Goal: Information Seeking & Learning: Check status

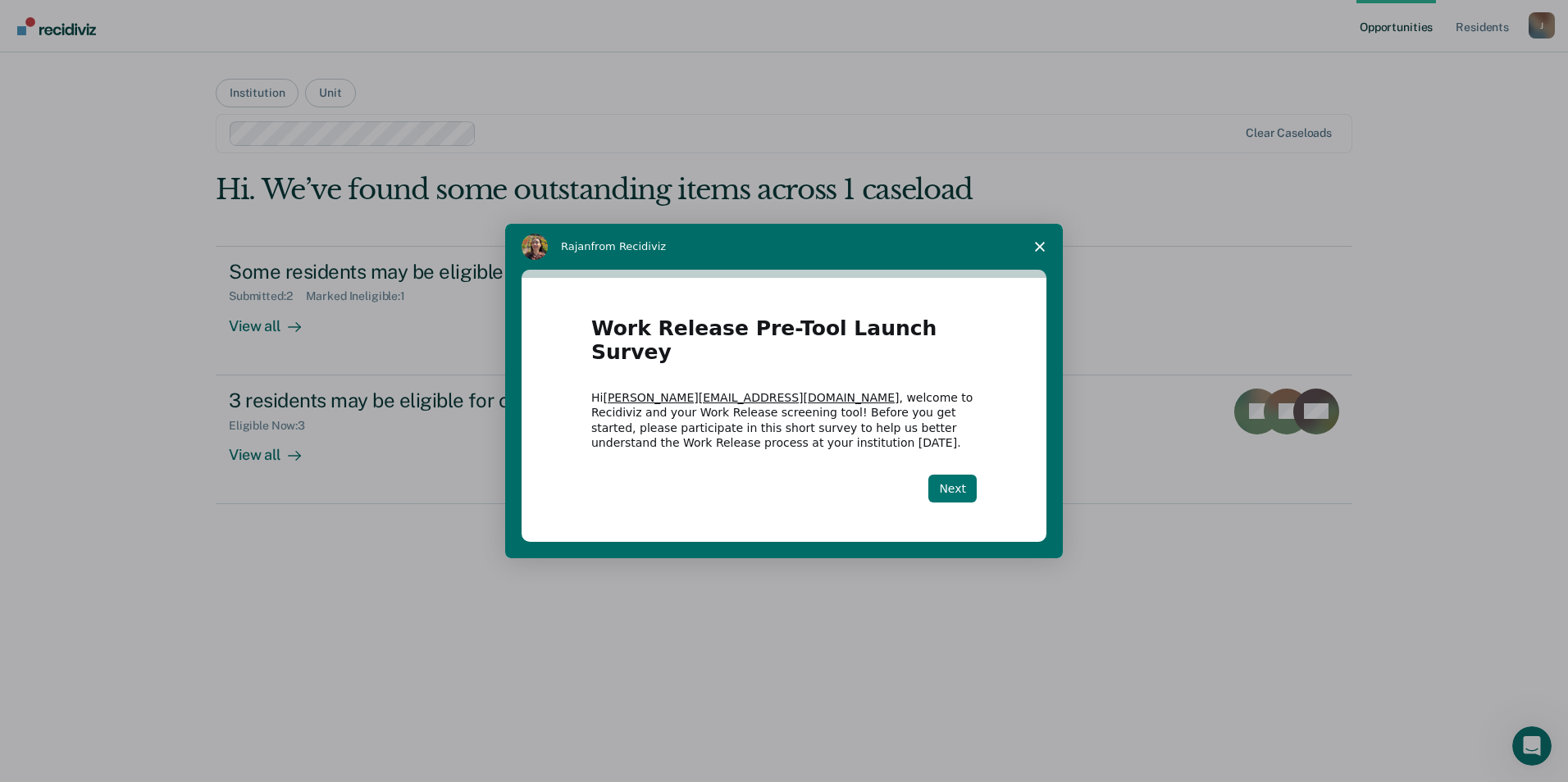
click at [944, 475] on button "Next" at bounding box center [952, 488] width 48 height 28
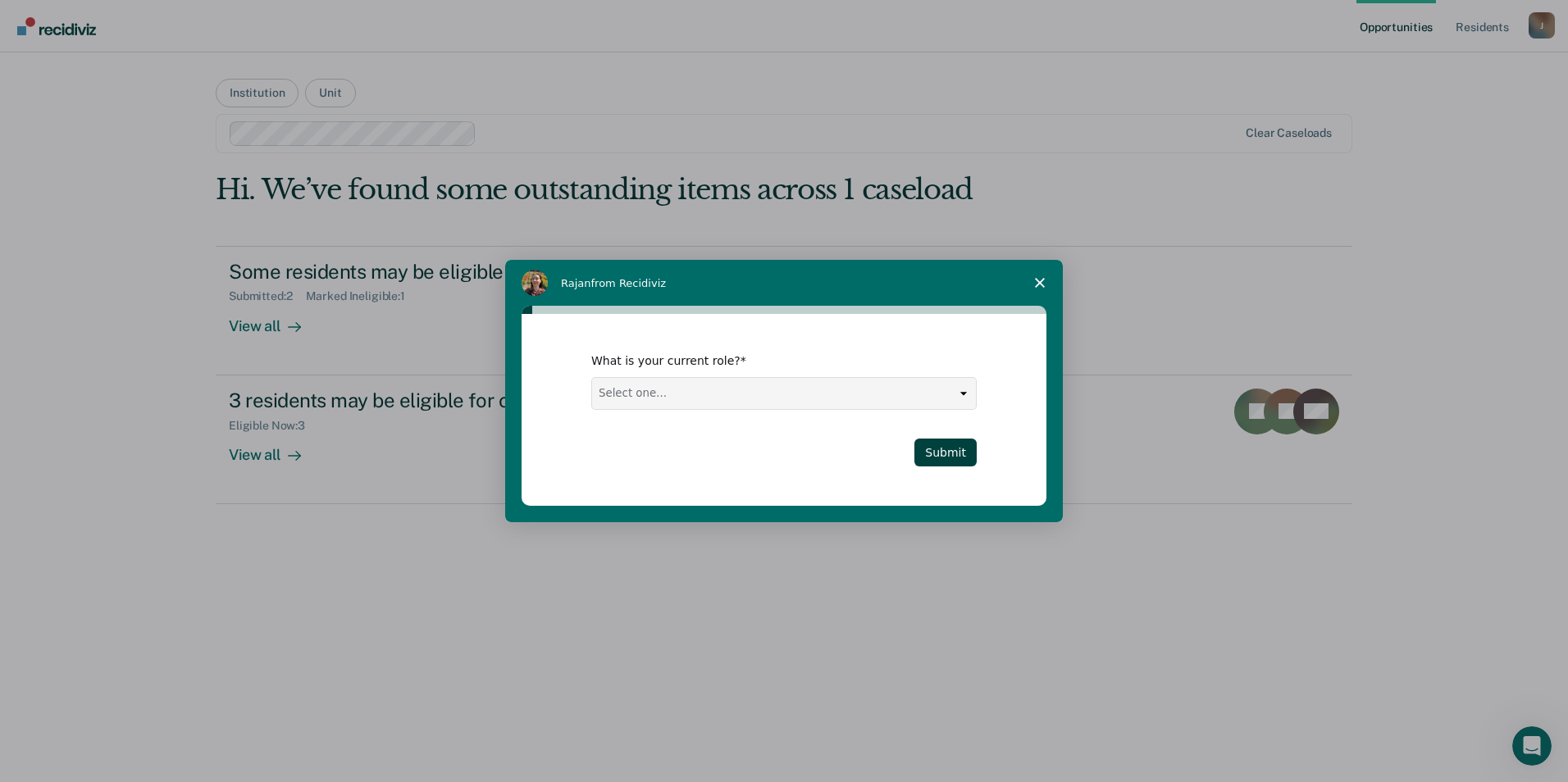
click at [846, 392] on select "Select one... Case Manager FUM Assistant [PERSON_NAME] [PERSON_NAME]" at bounding box center [783, 393] width 384 height 31
select select "FUM"
click at [592, 378] on select "Select one... Case Manager FUM Assistant [PERSON_NAME] [PERSON_NAME]" at bounding box center [783, 393] width 384 height 31
click at [956, 442] on button "Submit" at bounding box center [946, 452] width 62 height 28
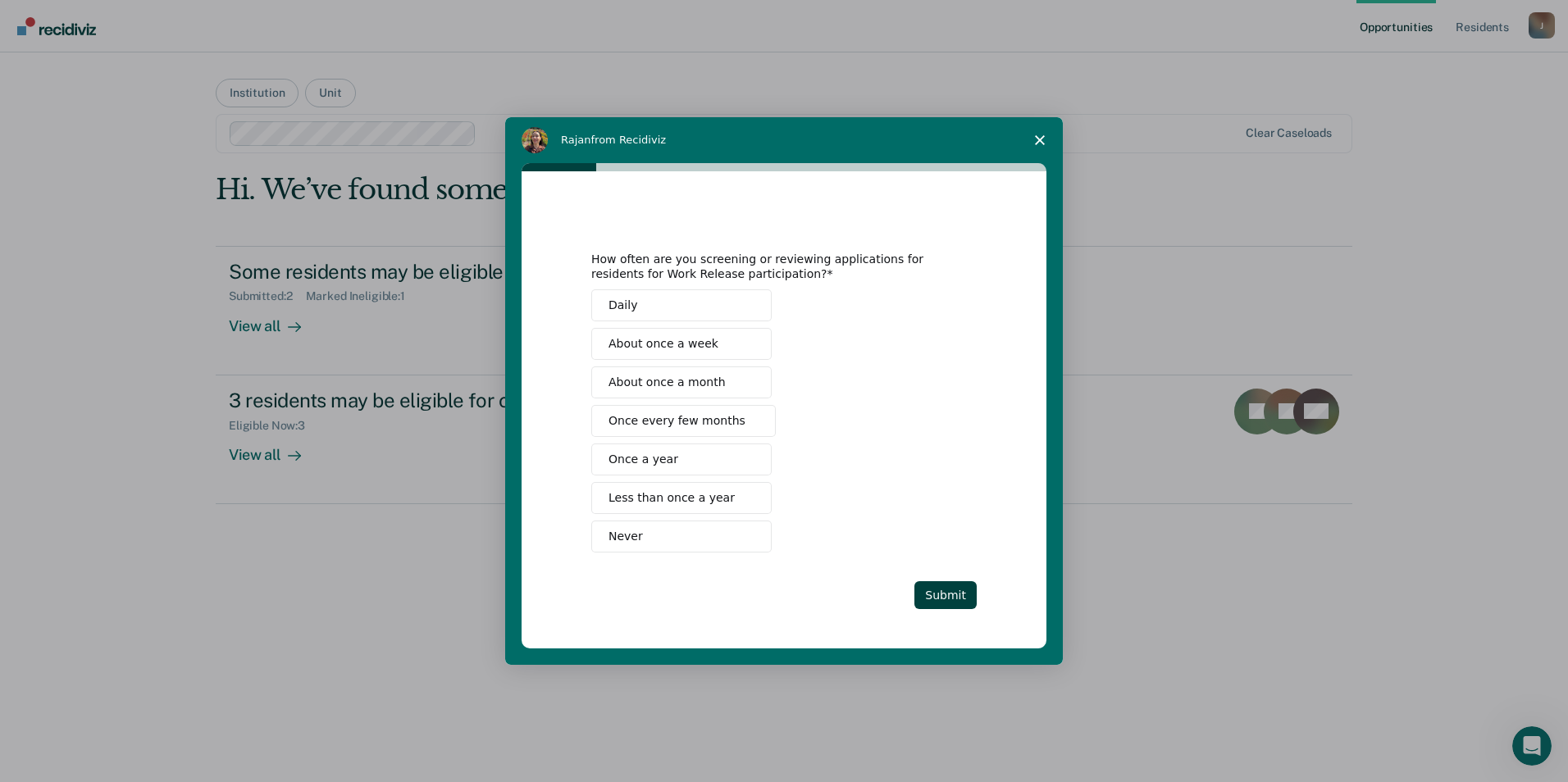
click at [662, 384] on span "About once a month" at bounding box center [667, 382] width 117 height 17
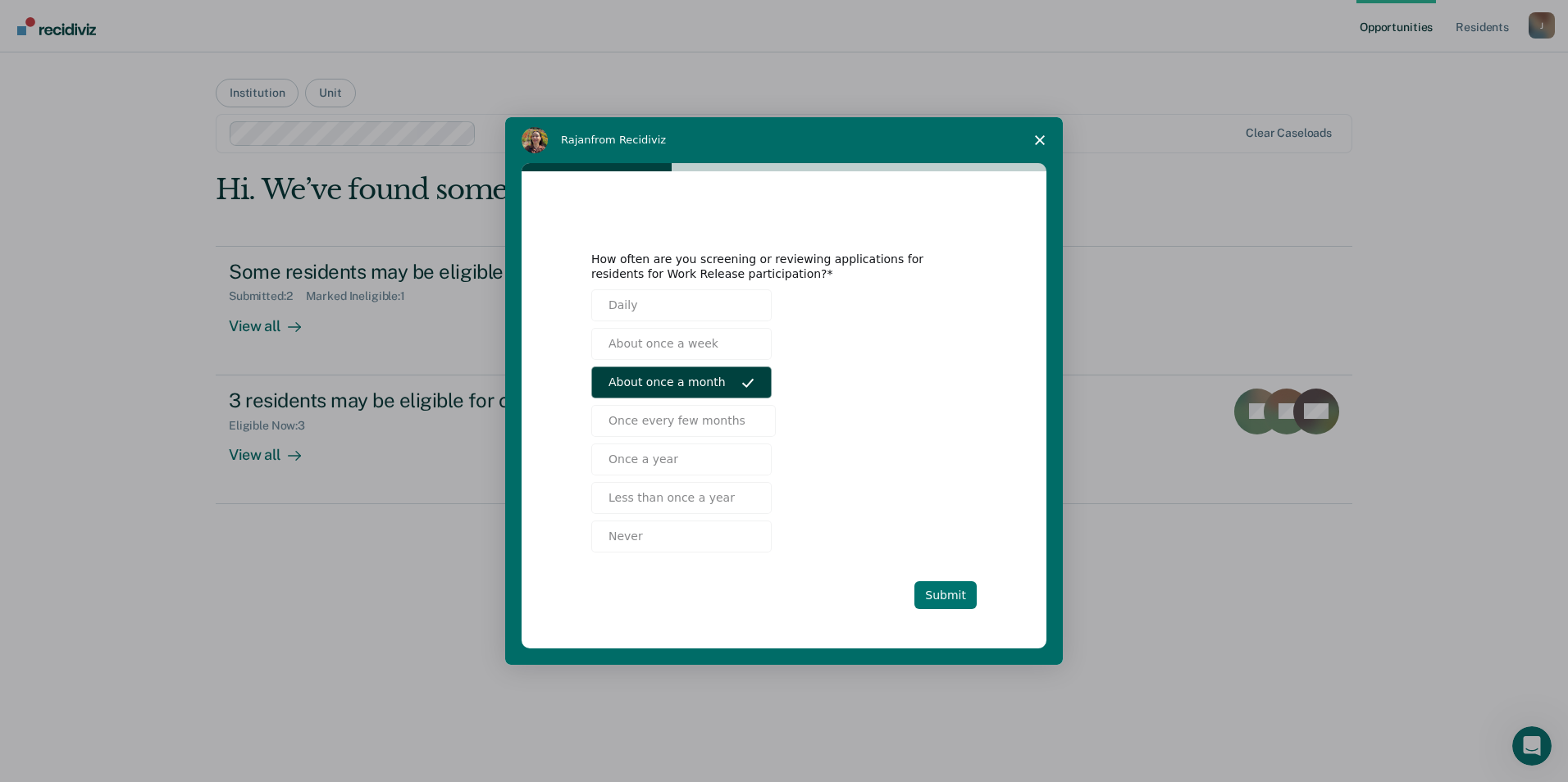
click at [926, 591] on button "Submit" at bounding box center [946, 594] width 62 height 28
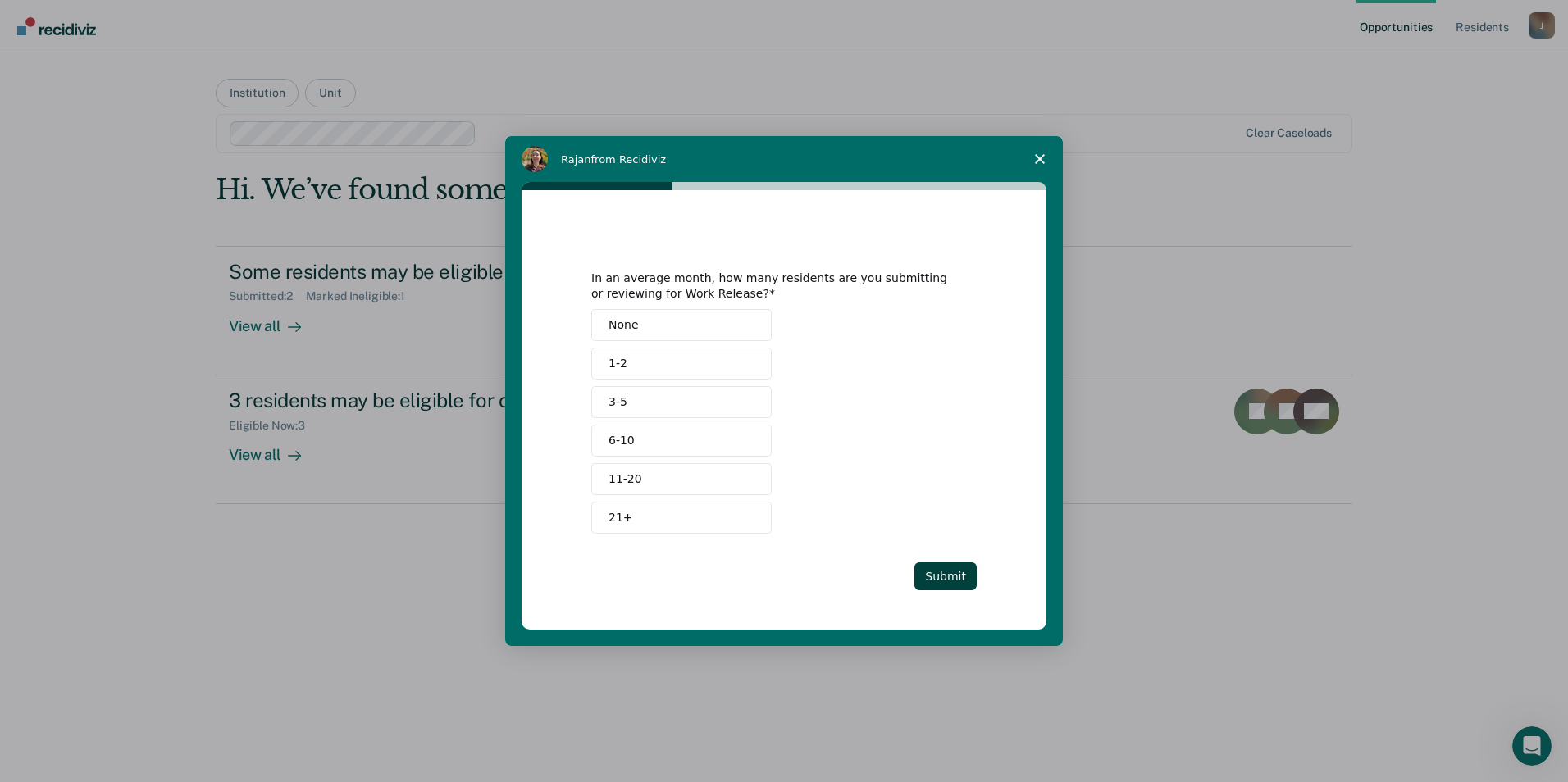
click at [685, 359] on button "1-2" at bounding box center [681, 364] width 181 height 32
click at [947, 581] on button "Submit" at bounding box center [946, 576] width 62 height 28
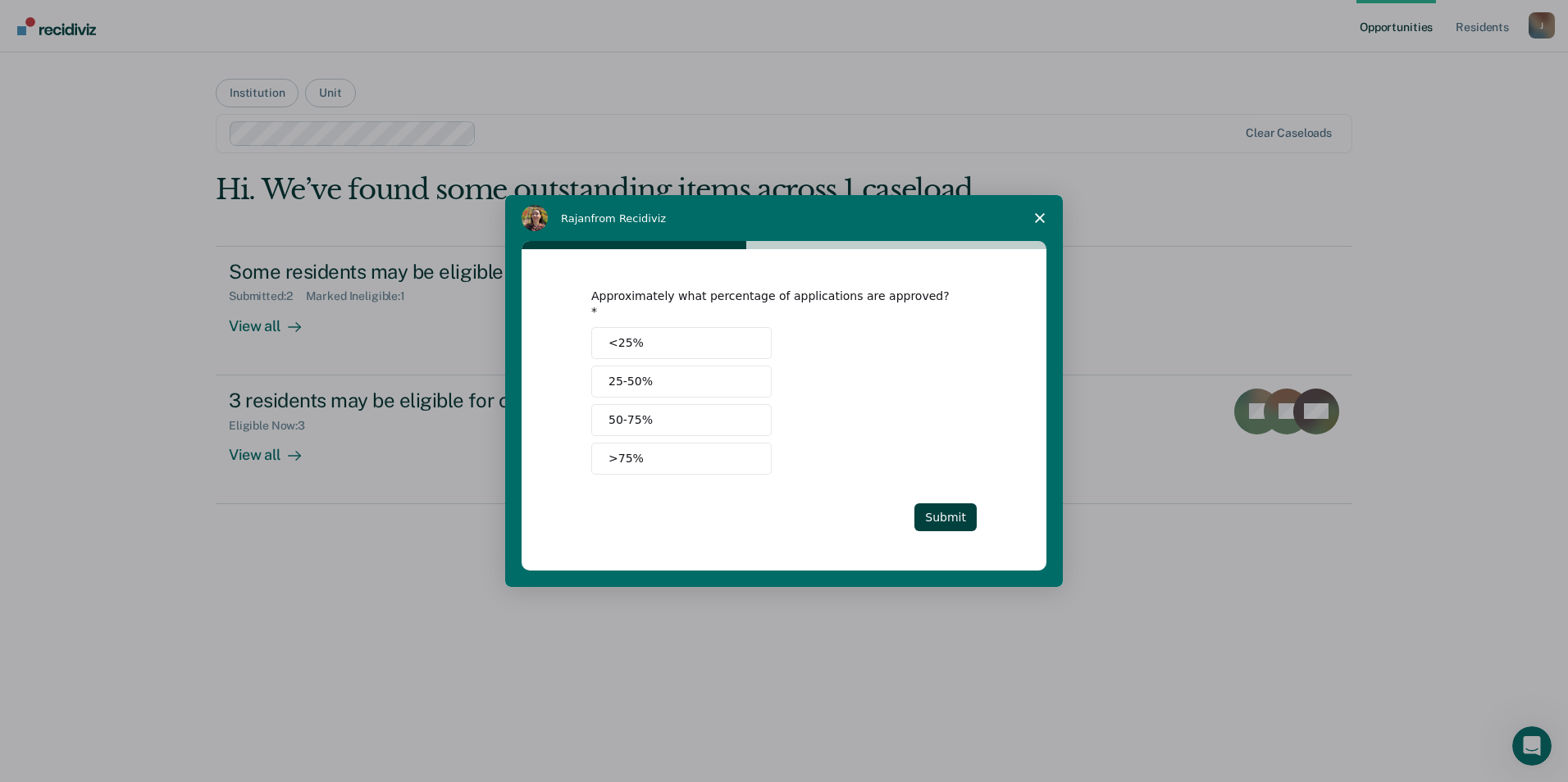
click at [669, 413] on button "50-75%" at bounding box center [681, 420] width 181 height 32
click at [968, 510] on button "Submit" at bounding box center [946, 517] width 62 height 28
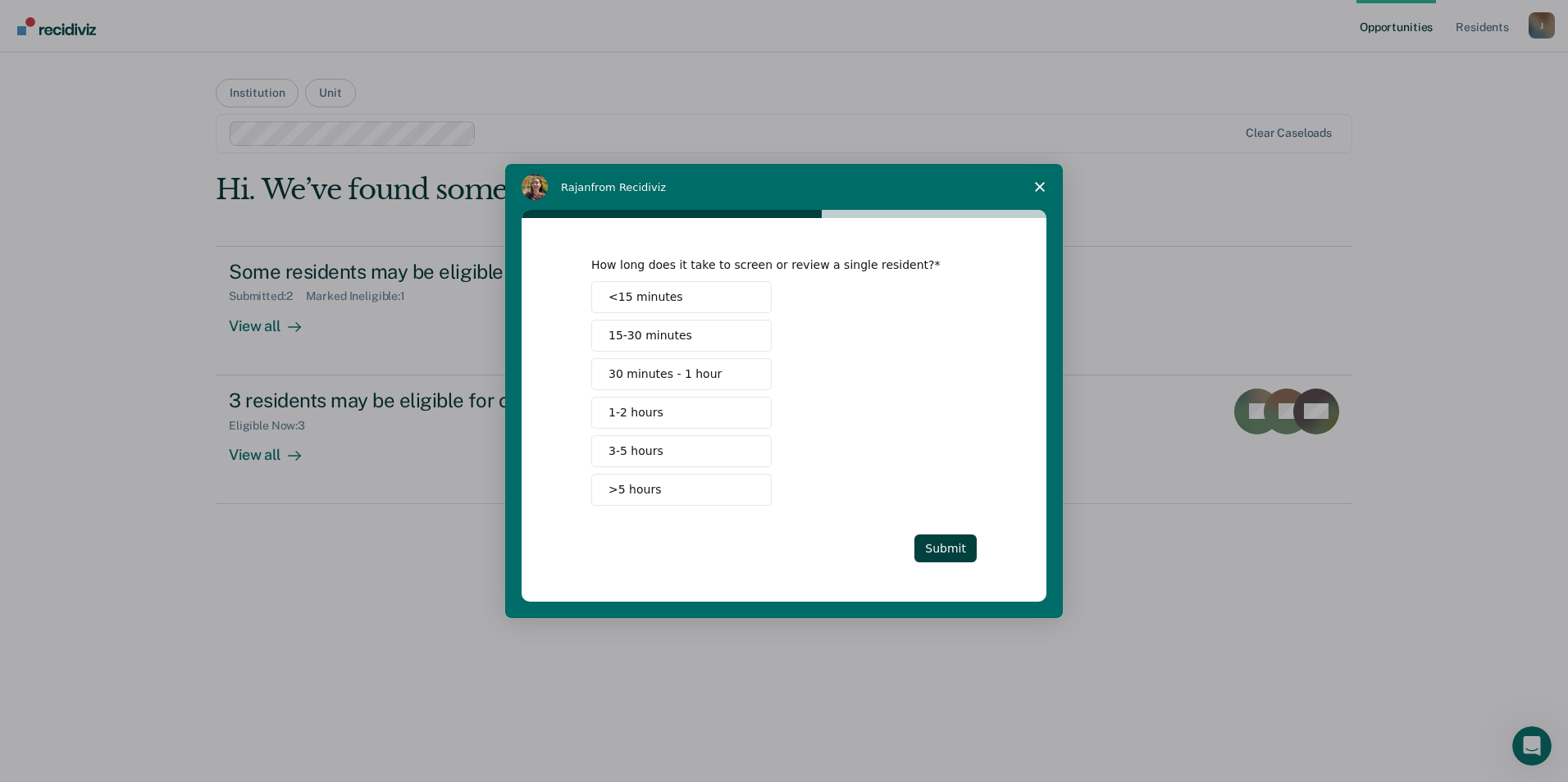
click at [699, 378] on span "30 minutes - 1 hour" at bounding box center [665, 374] width 113 height 17
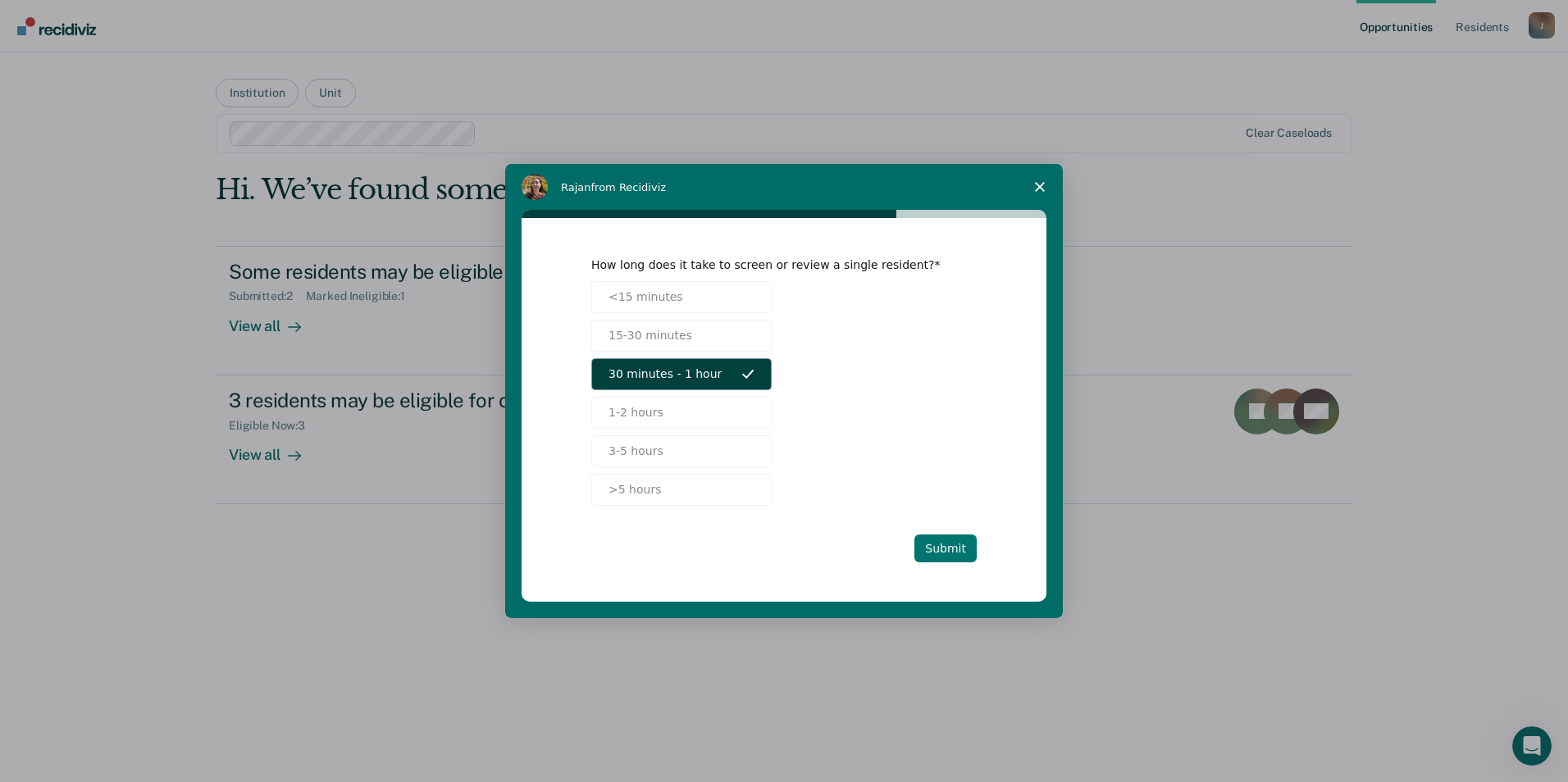
click at [931, 551] on button "Submit" at bounding box center [946, 548] width 62 height 28
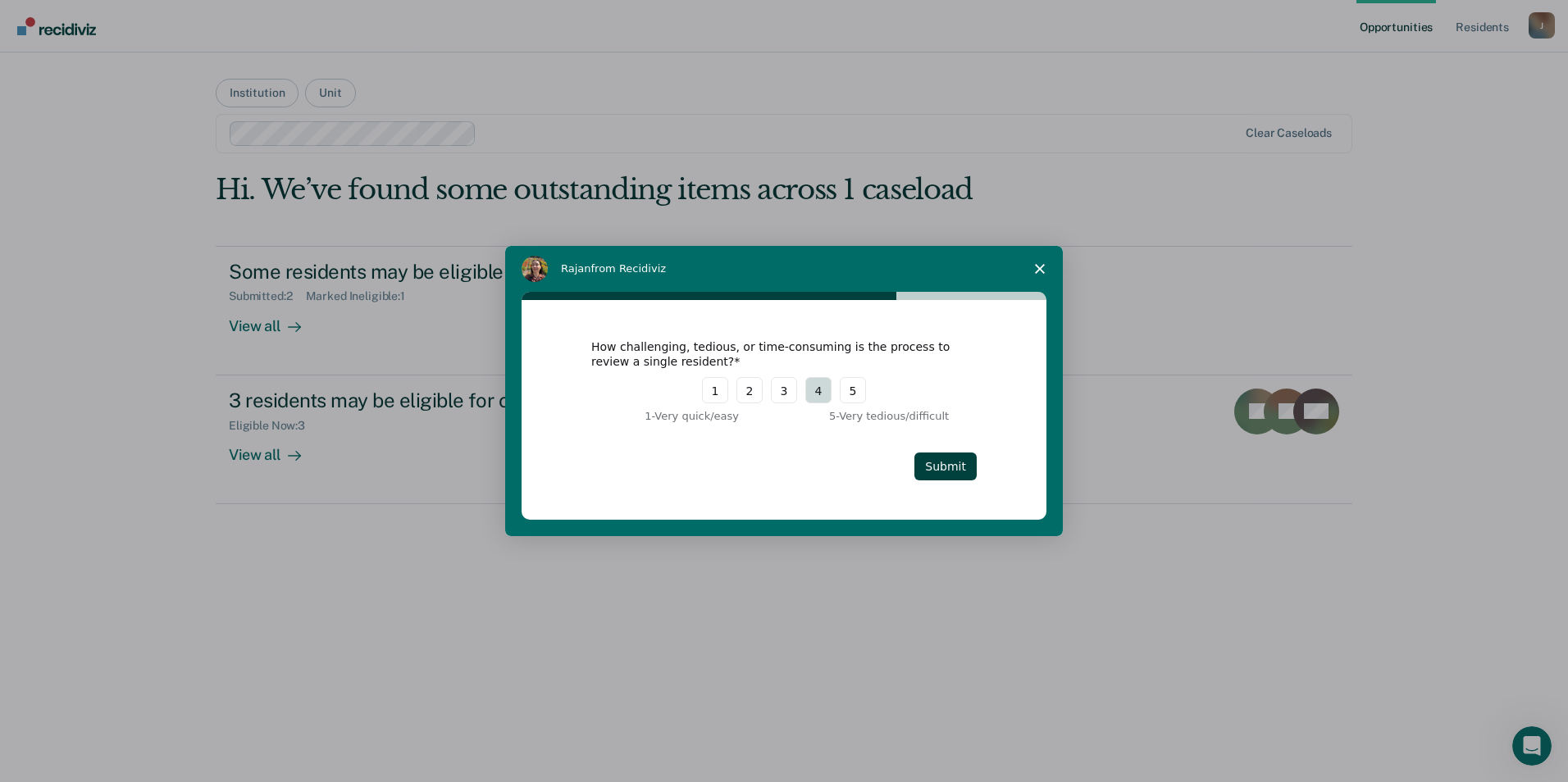
click at [818, 392] on button "4" at bounding box center [818, 390] width 26 height 26
click at [774, 392] on button "3" at bounding box center [783, 390] width 26 height 26
click at [953, 468] on button "Submit" at bounding box center [946, 466] width 62 height 28
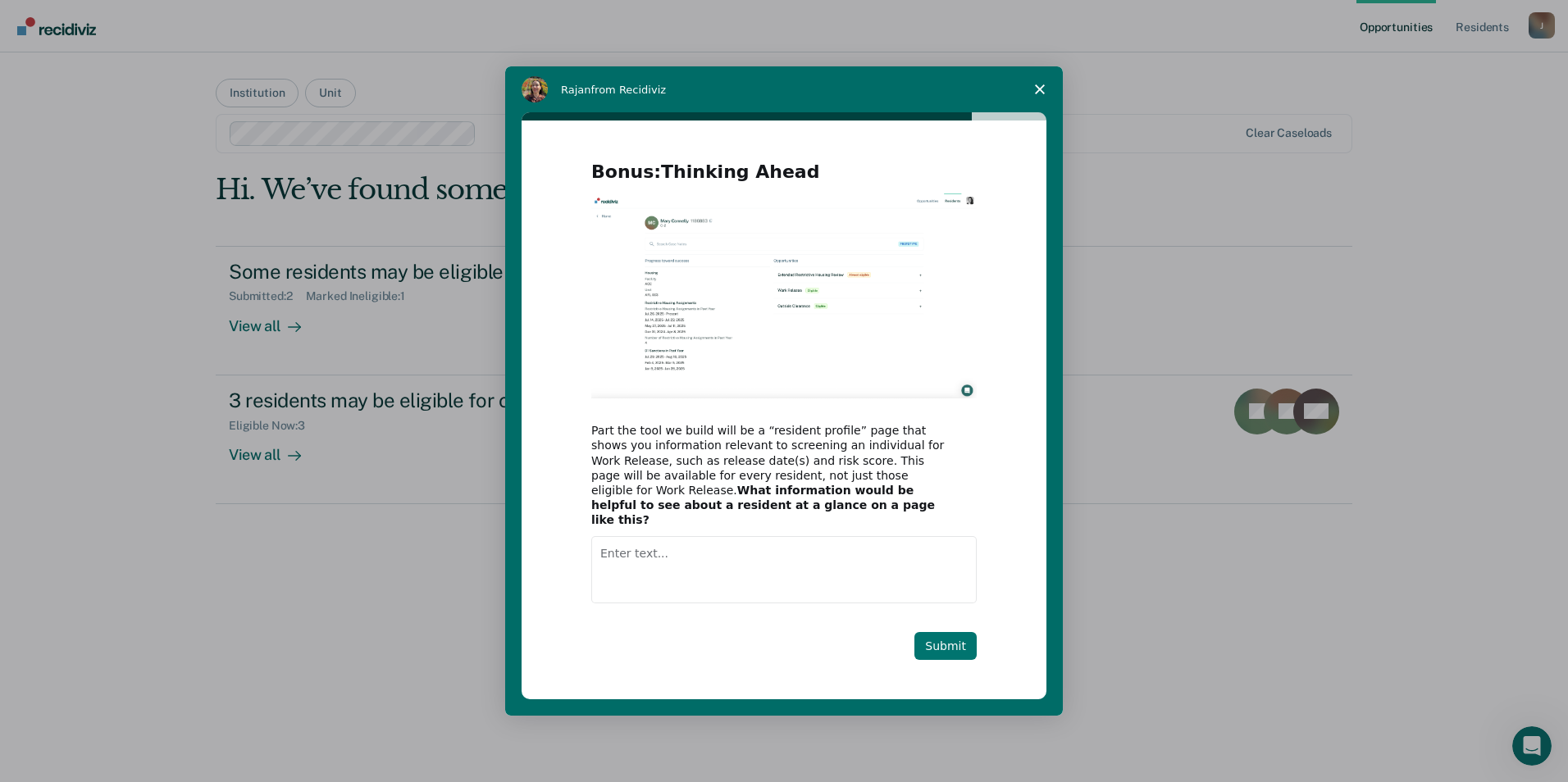
click at [947, 637] on button "Submit" at bounding box center [946, 646] width 62 height 28
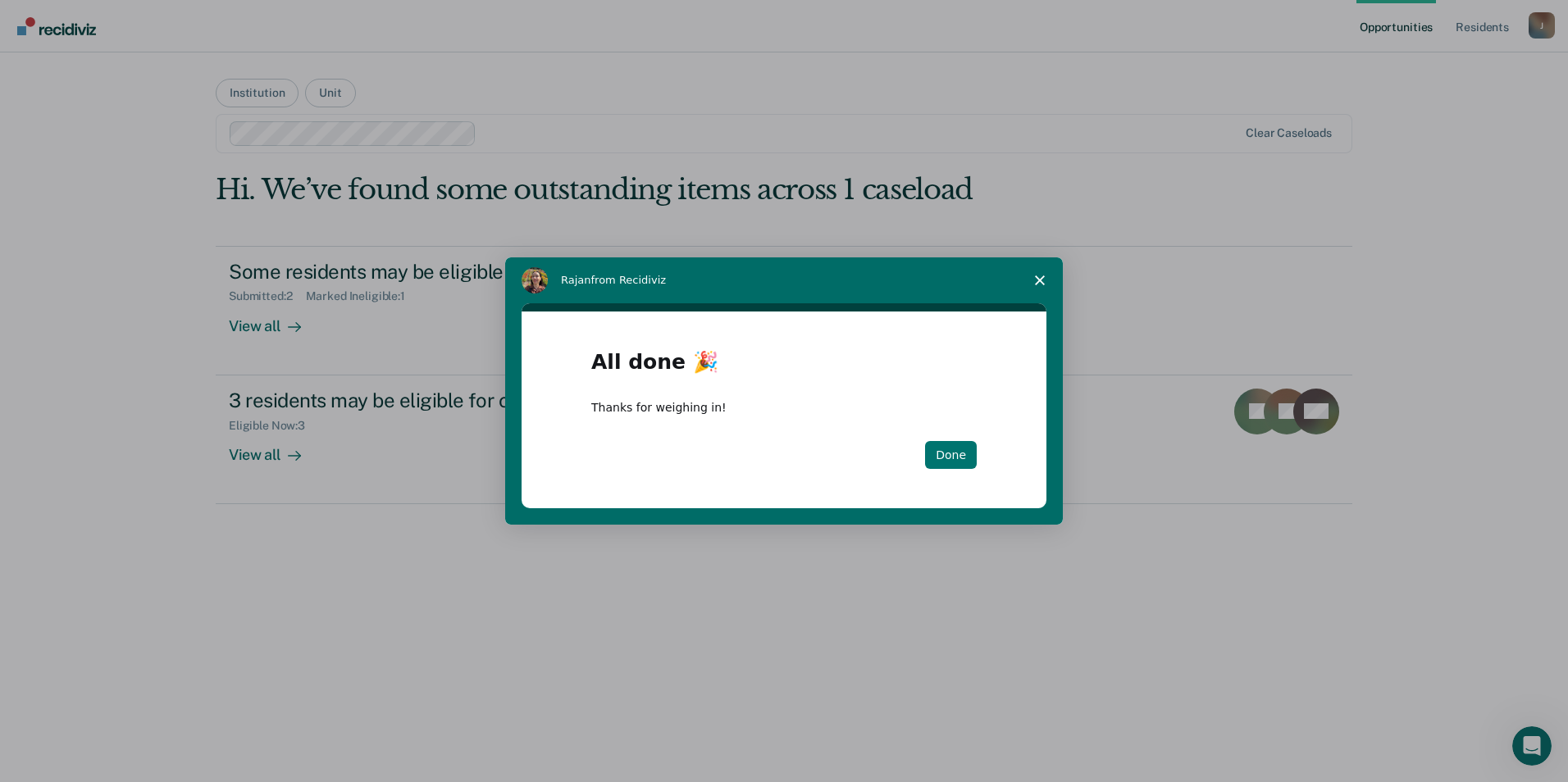
click at [955, 452] on button "Done" at bounding box center [951, 455] width 52 height 28
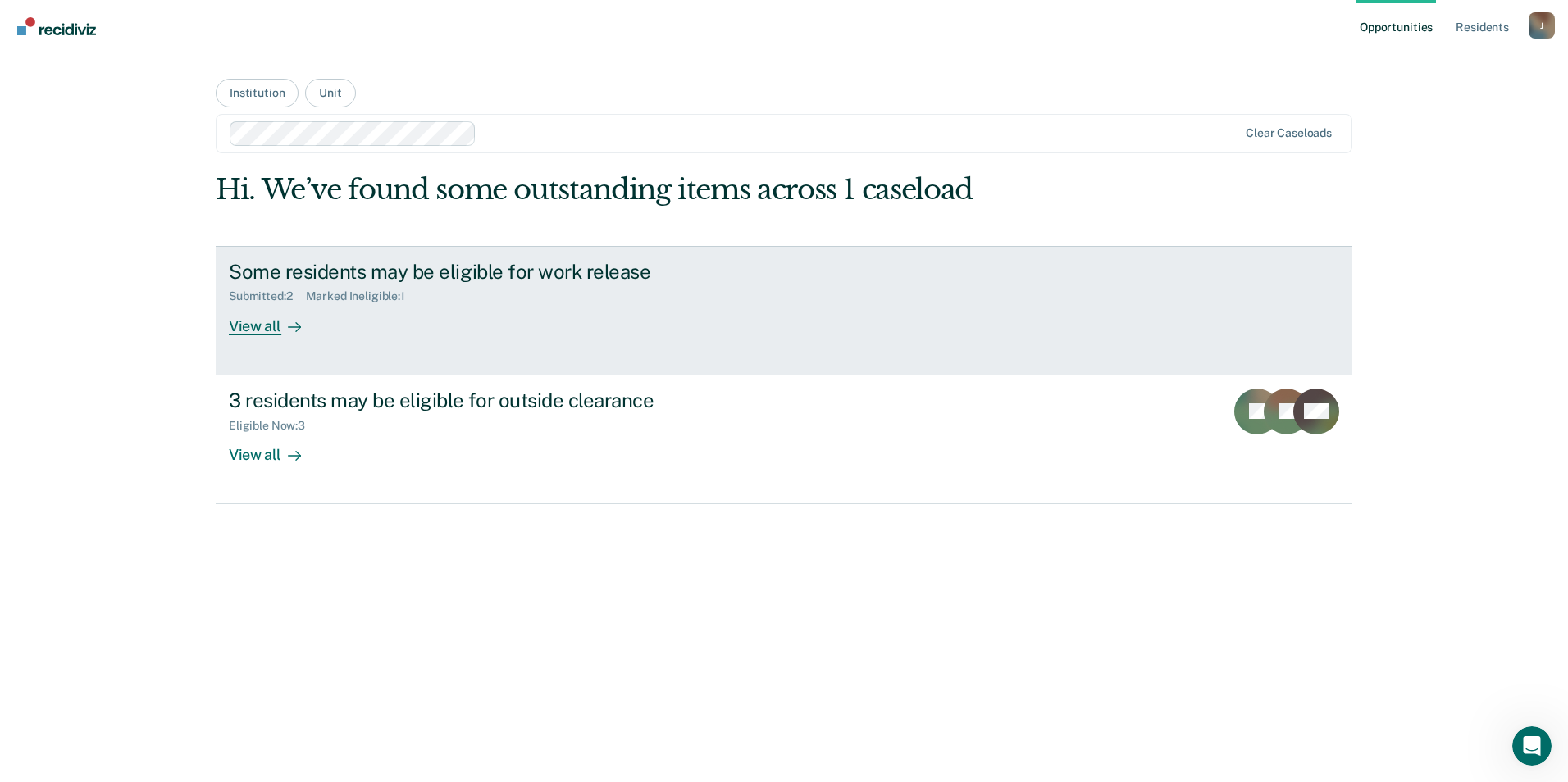
click at [251, 325] on div "View all" at bounding box center [274, 319] width 92 height 32
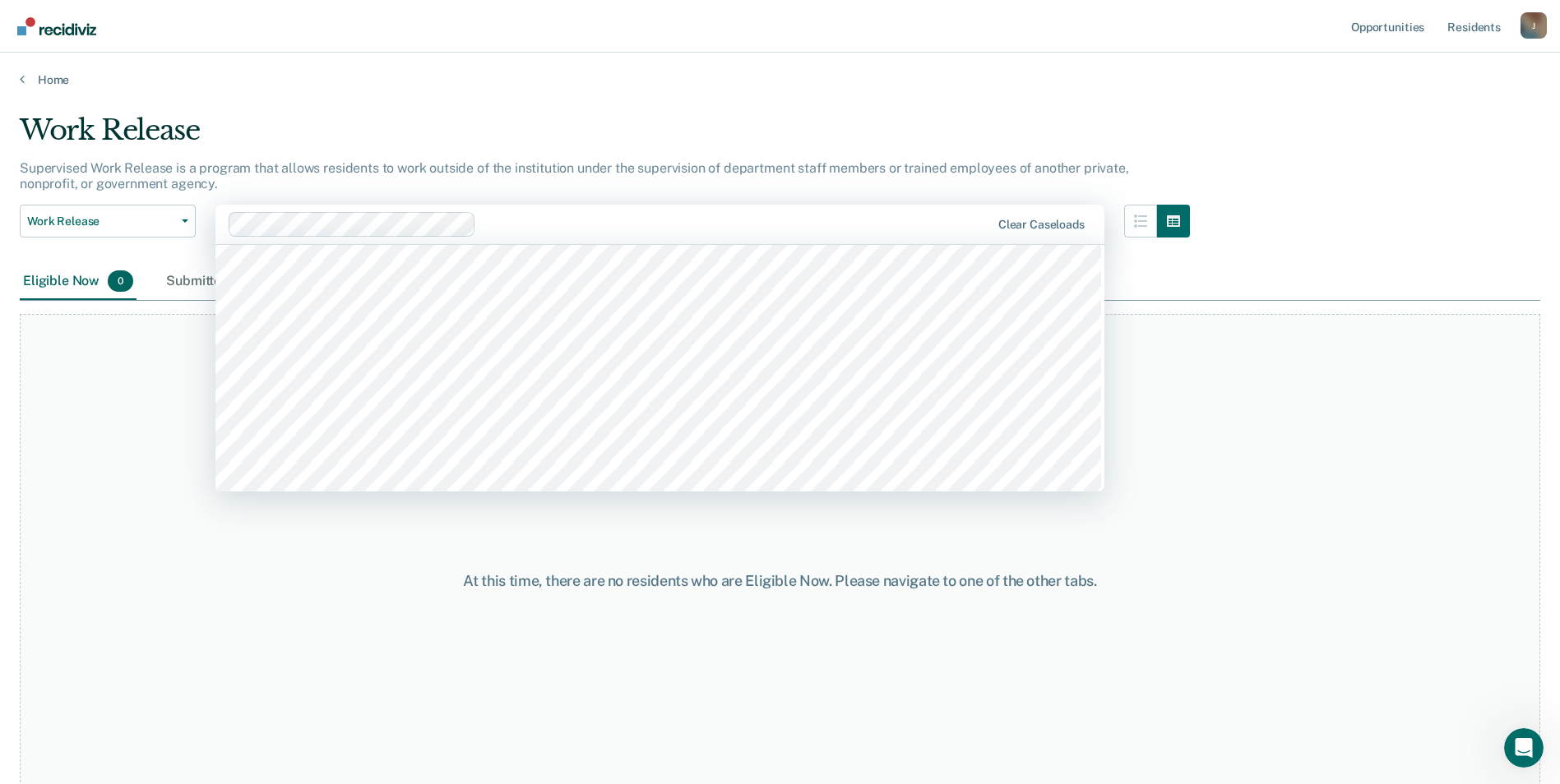
scroll to position [9864, 0]
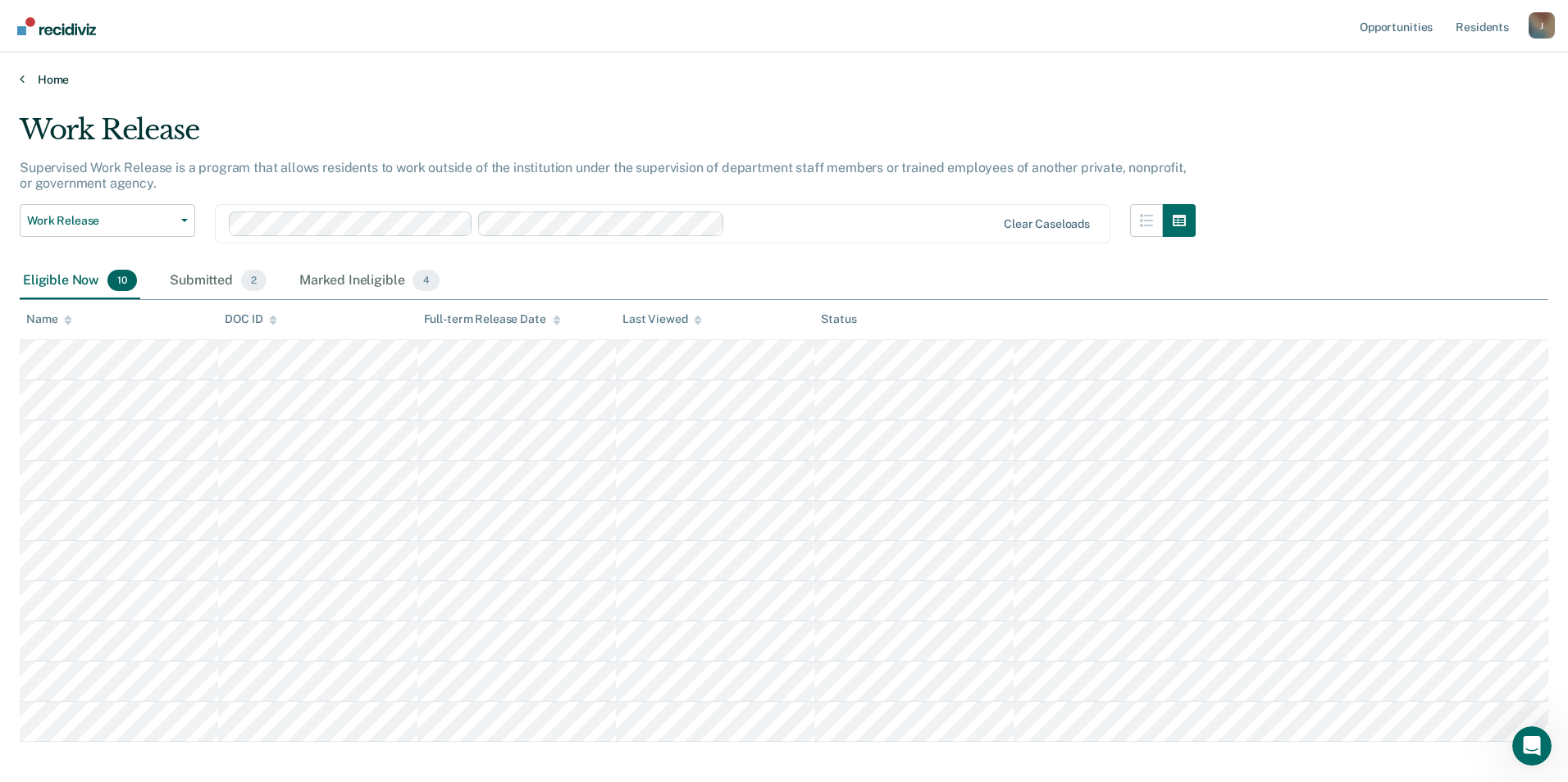
click at [35, 78] on link "Home" at bounding box center [784, 79] width 1529 height 15
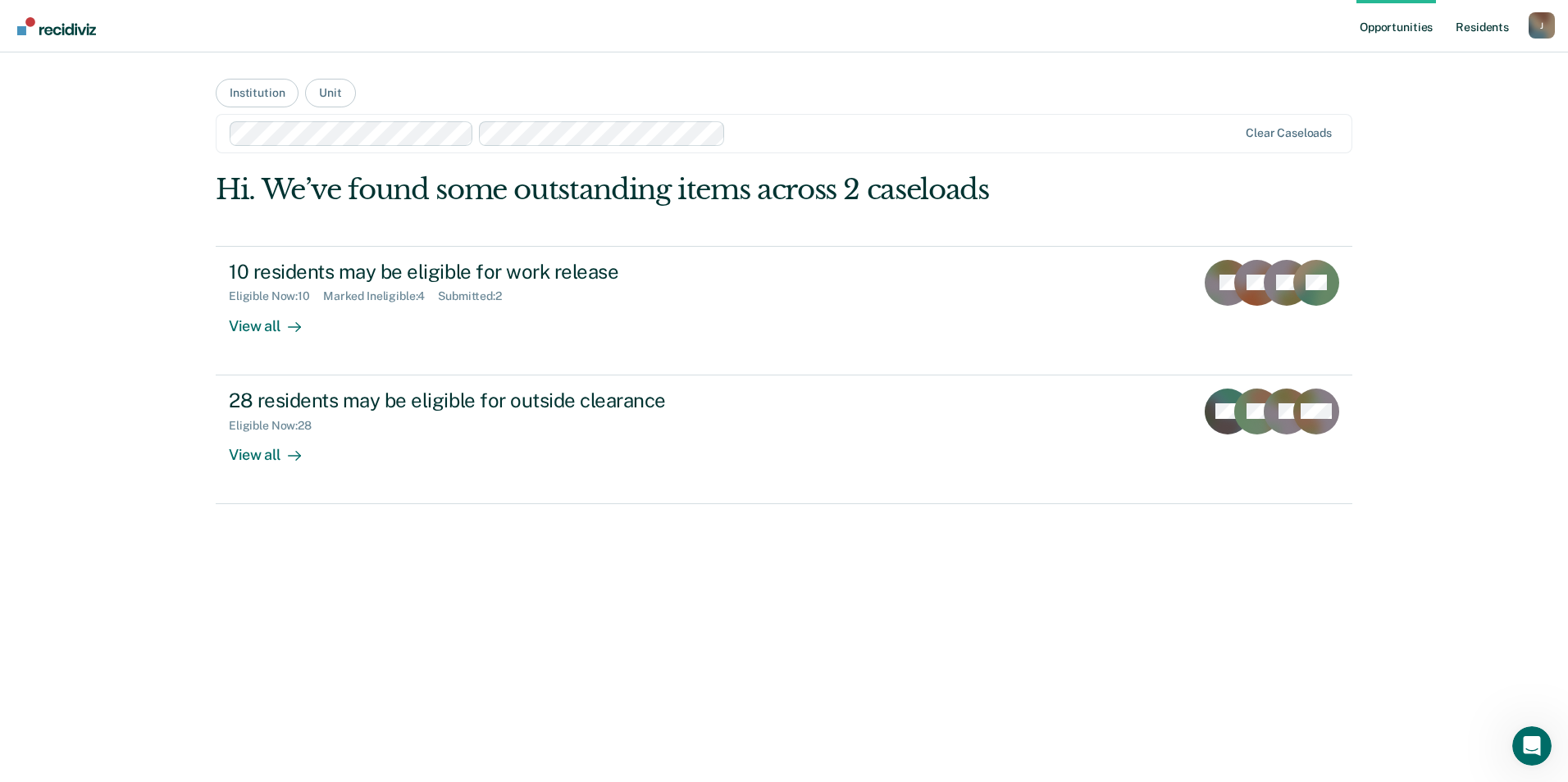
click at [1472, 29] on link "Resident s" at bounding box center [1482, 26] width 60 height 52
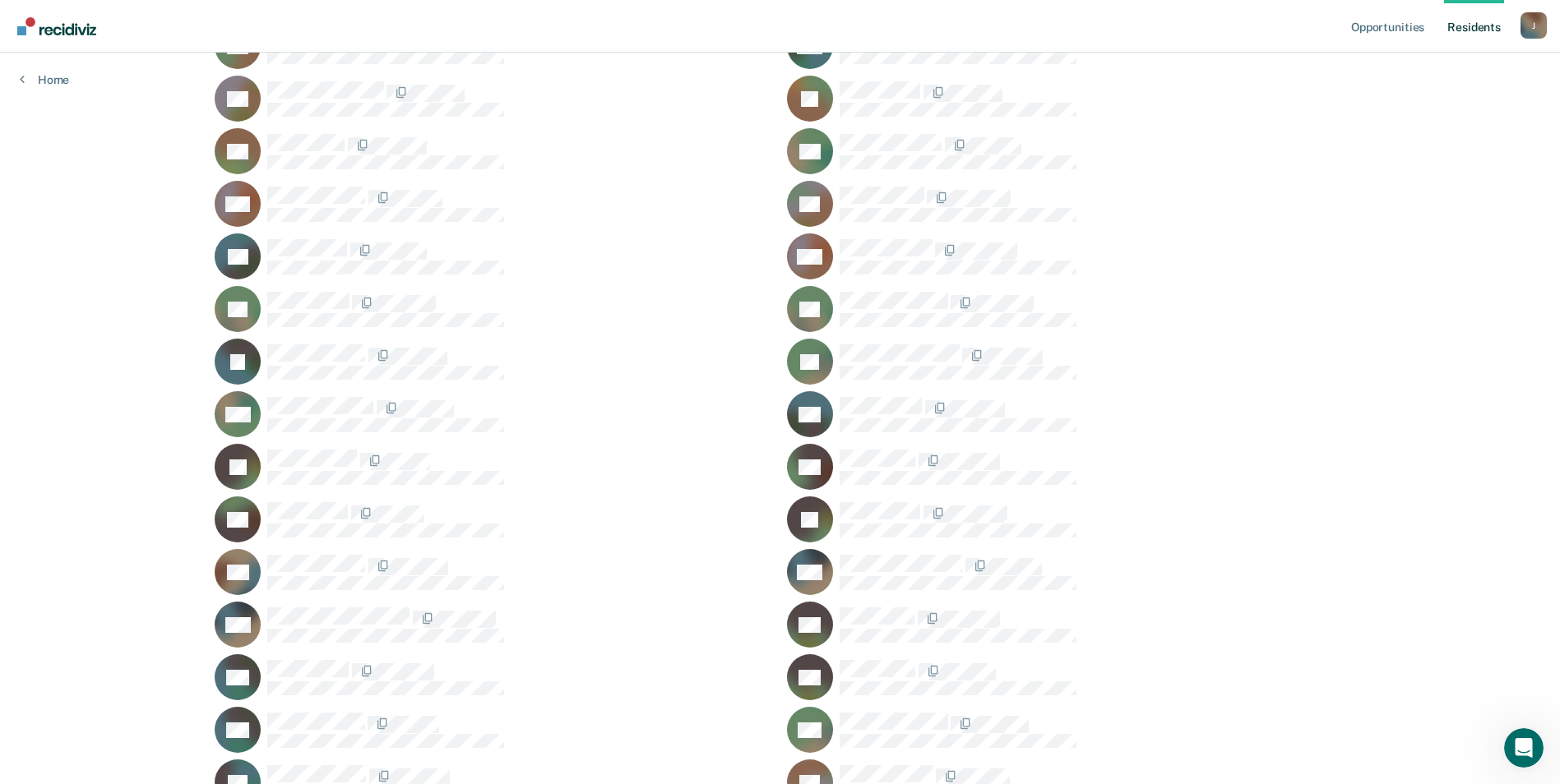
scroll to position [657, 0]
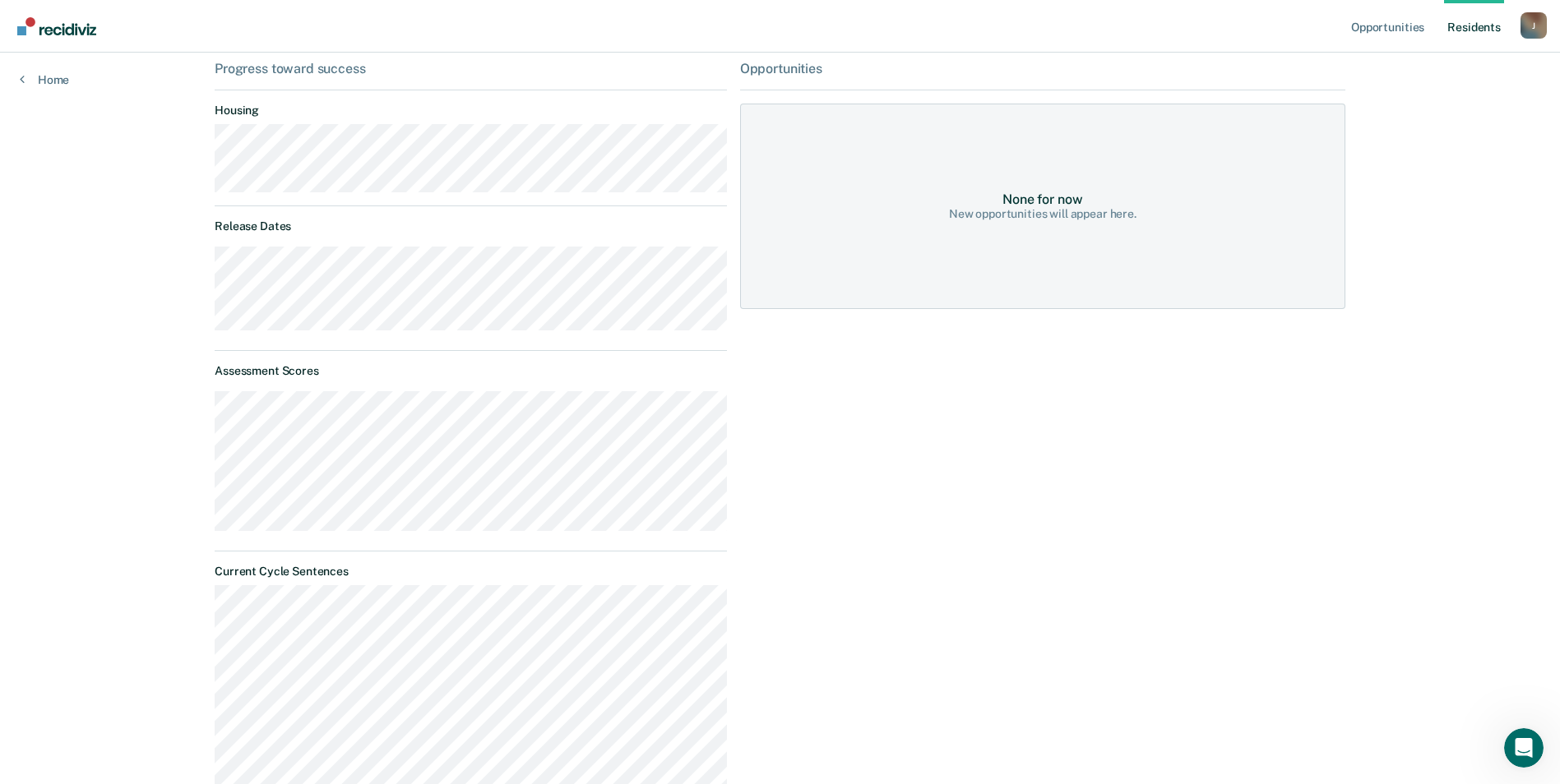
scroll to position [9, 0]
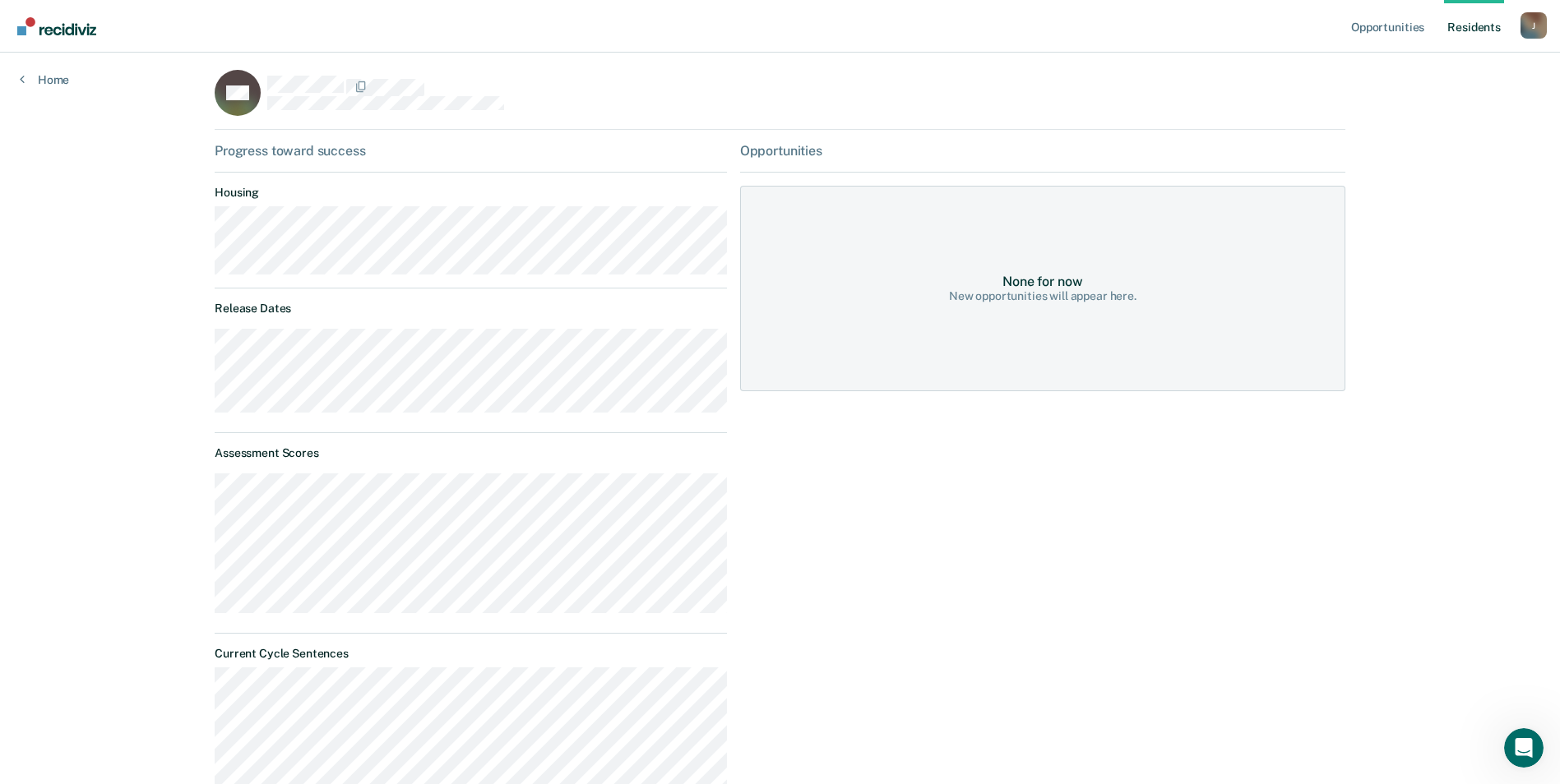
click at [30, 70] on div "Home" at bounding box center [45, 70] width 89 height 35
click at [28, 74] on link "Home" at bounding box center [44, 79] width 49 height 15
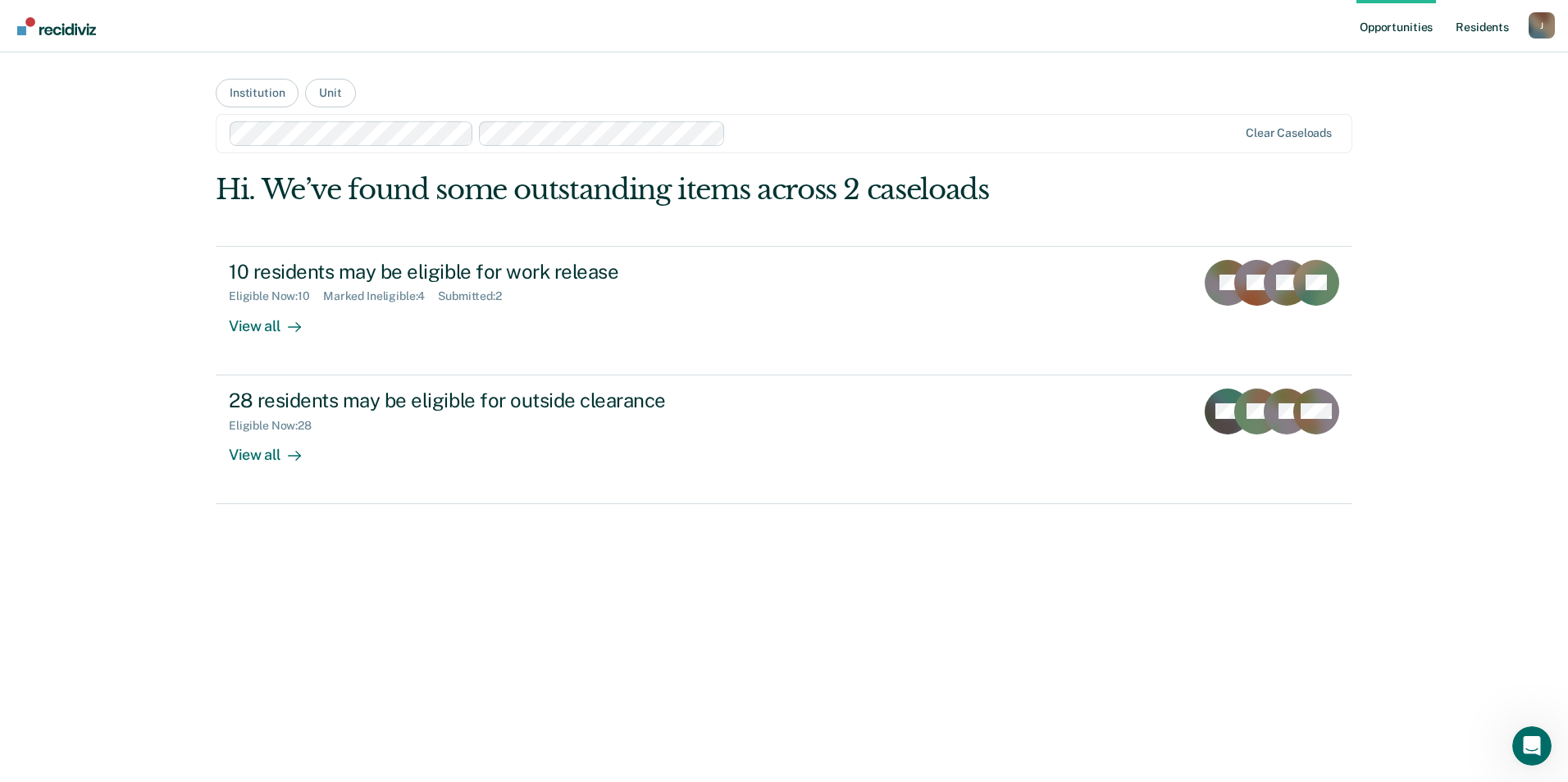
click at [1492, 33] on link "Resident s" at bounding box center [1482, 26] width 60 height 52
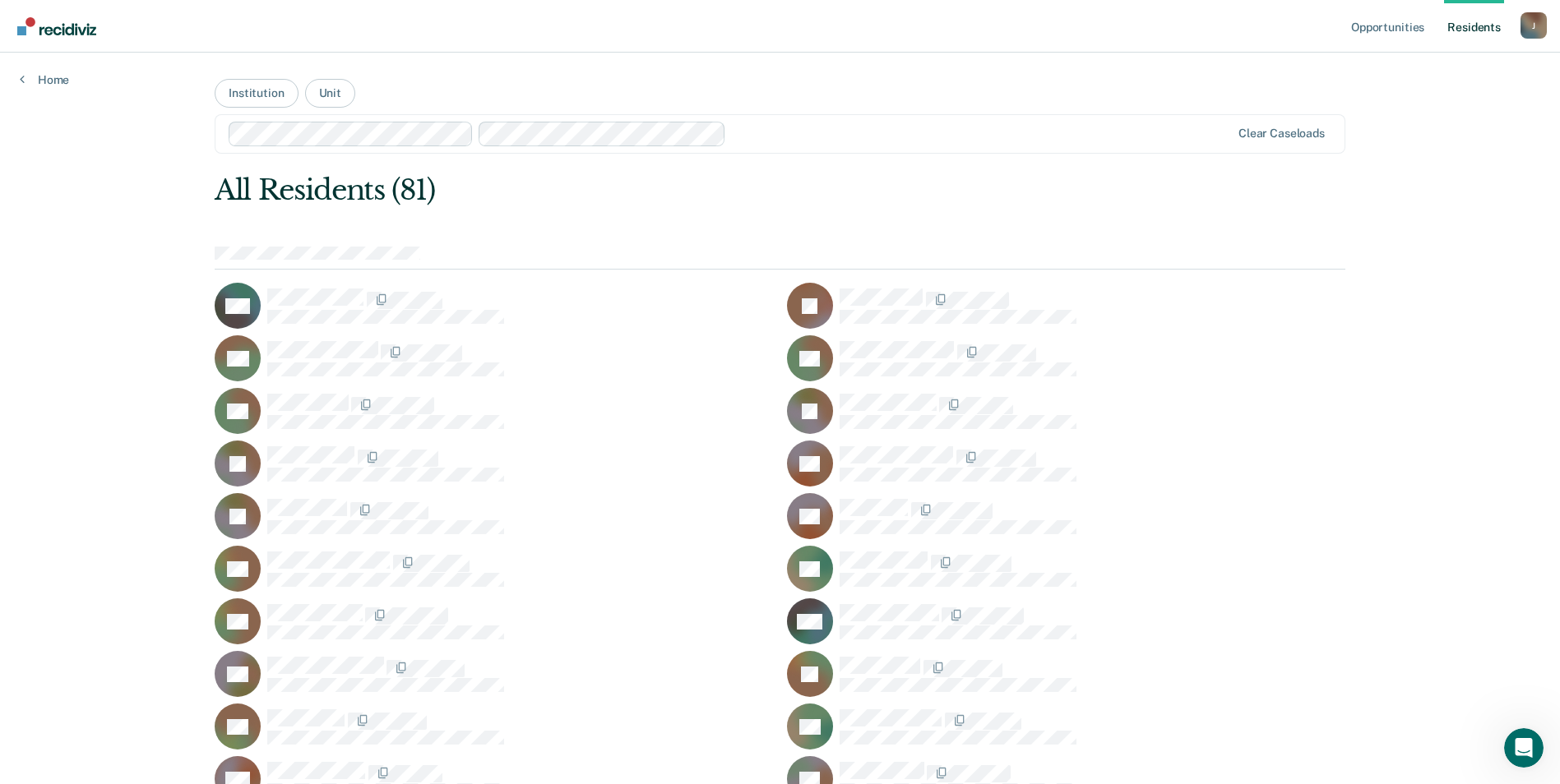
click at [269, 95] on button "Institution" at bounding box center [256, 93] width 83 height 29
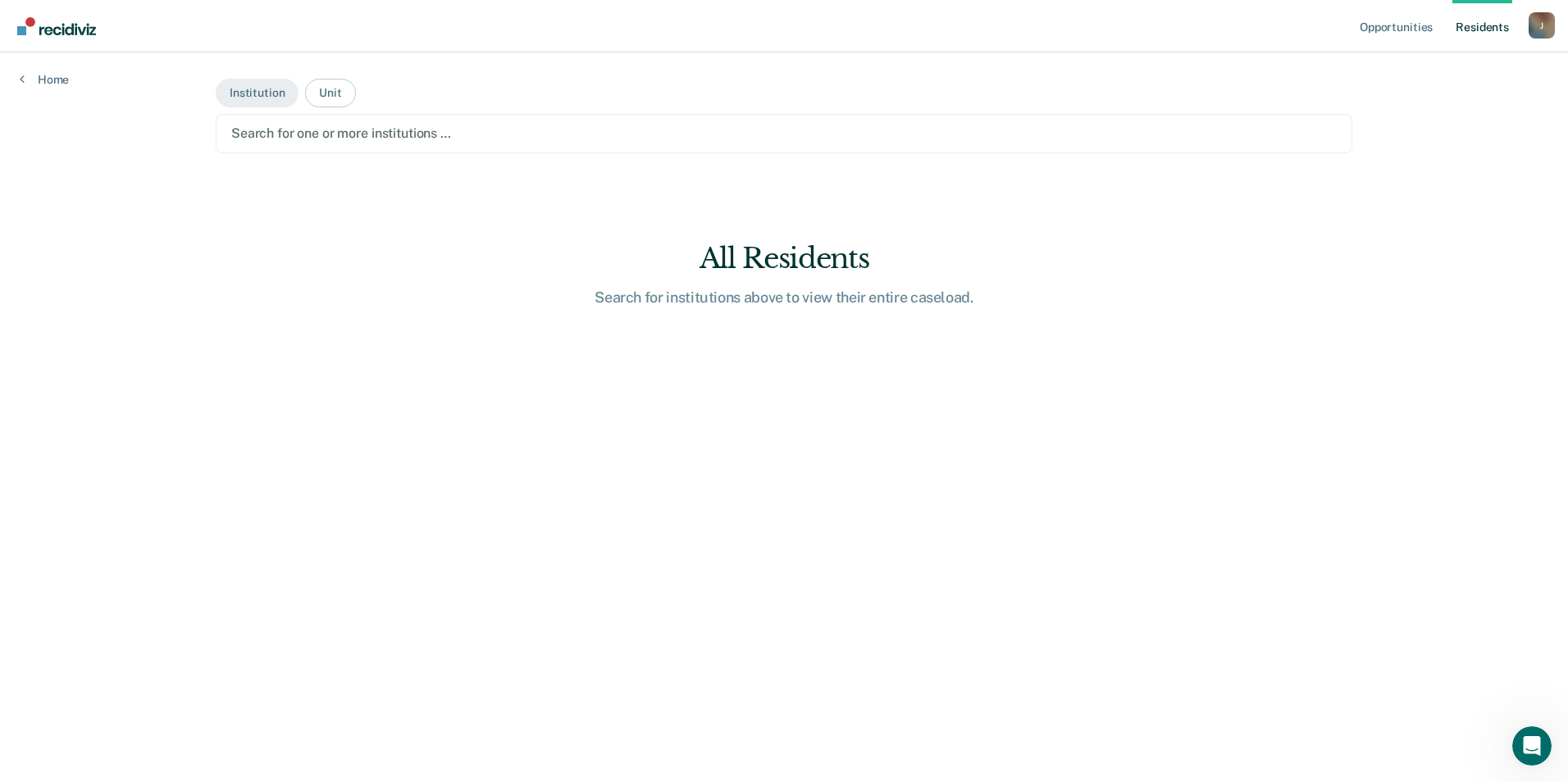
click at [292, 136] on div at bounding box center [784, 133] width 1105 height 19
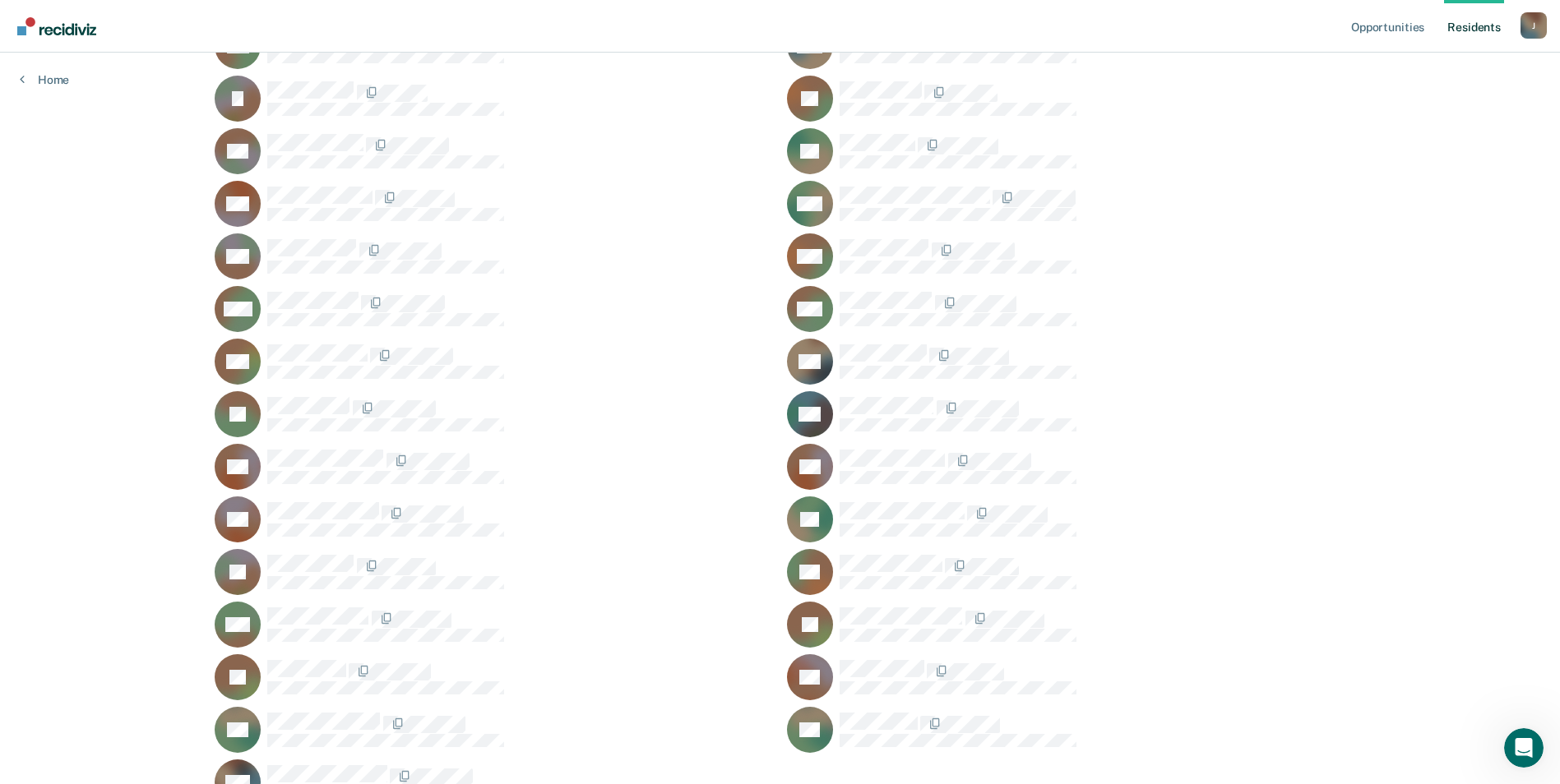
scroll to position [1234, 0]
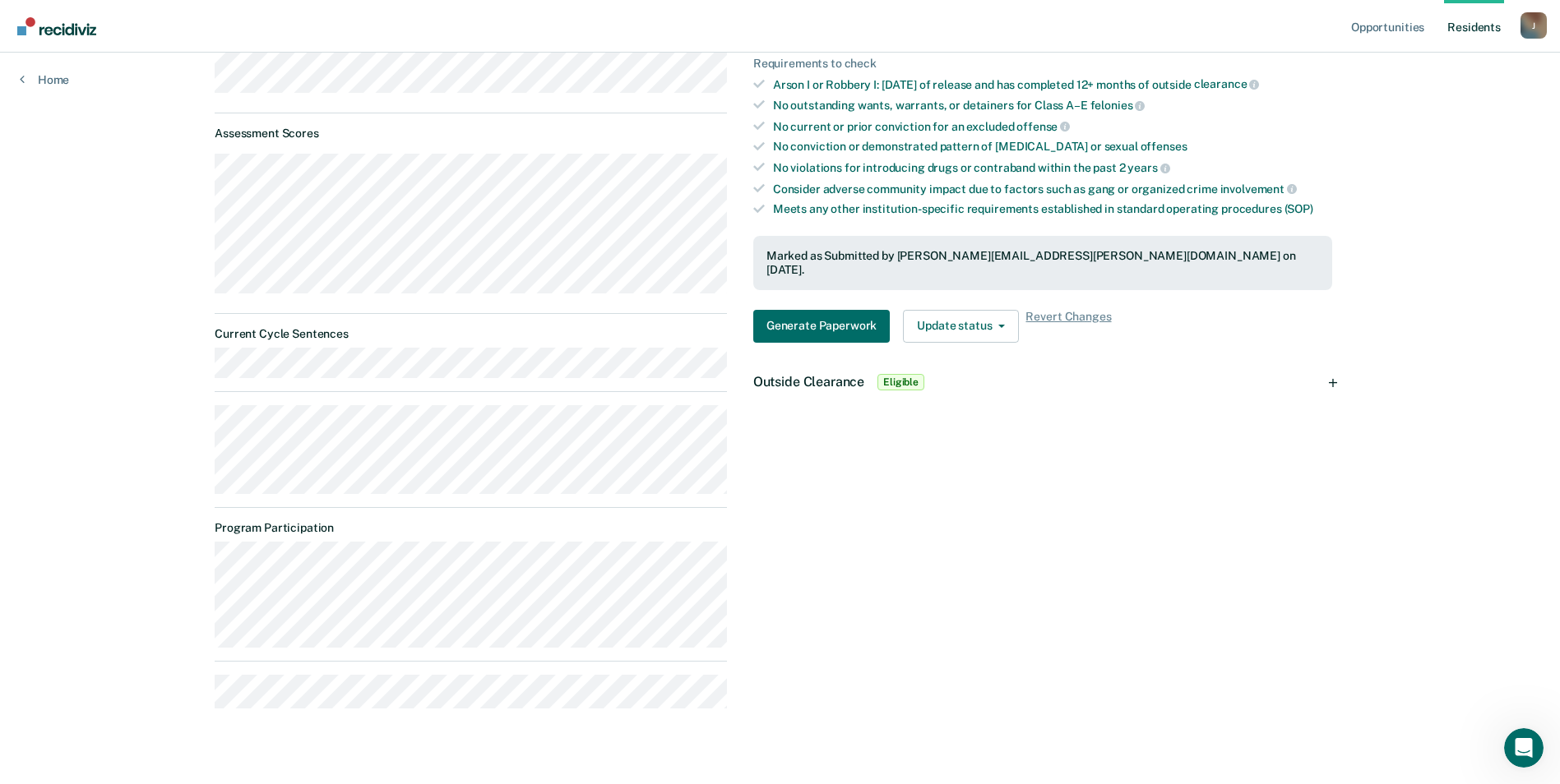
scroll to position [352, 0]
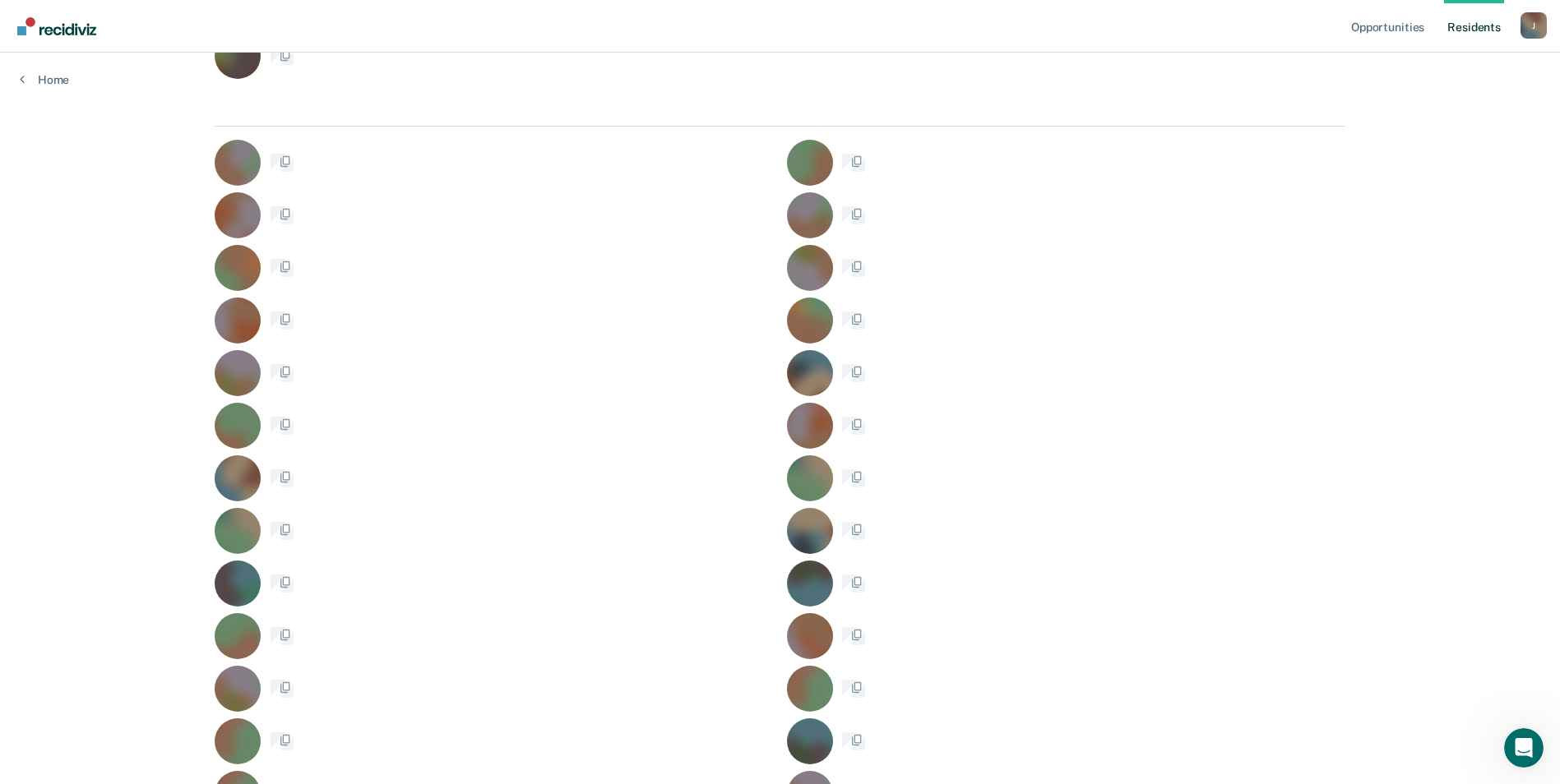
scroll to position [1234, 0]
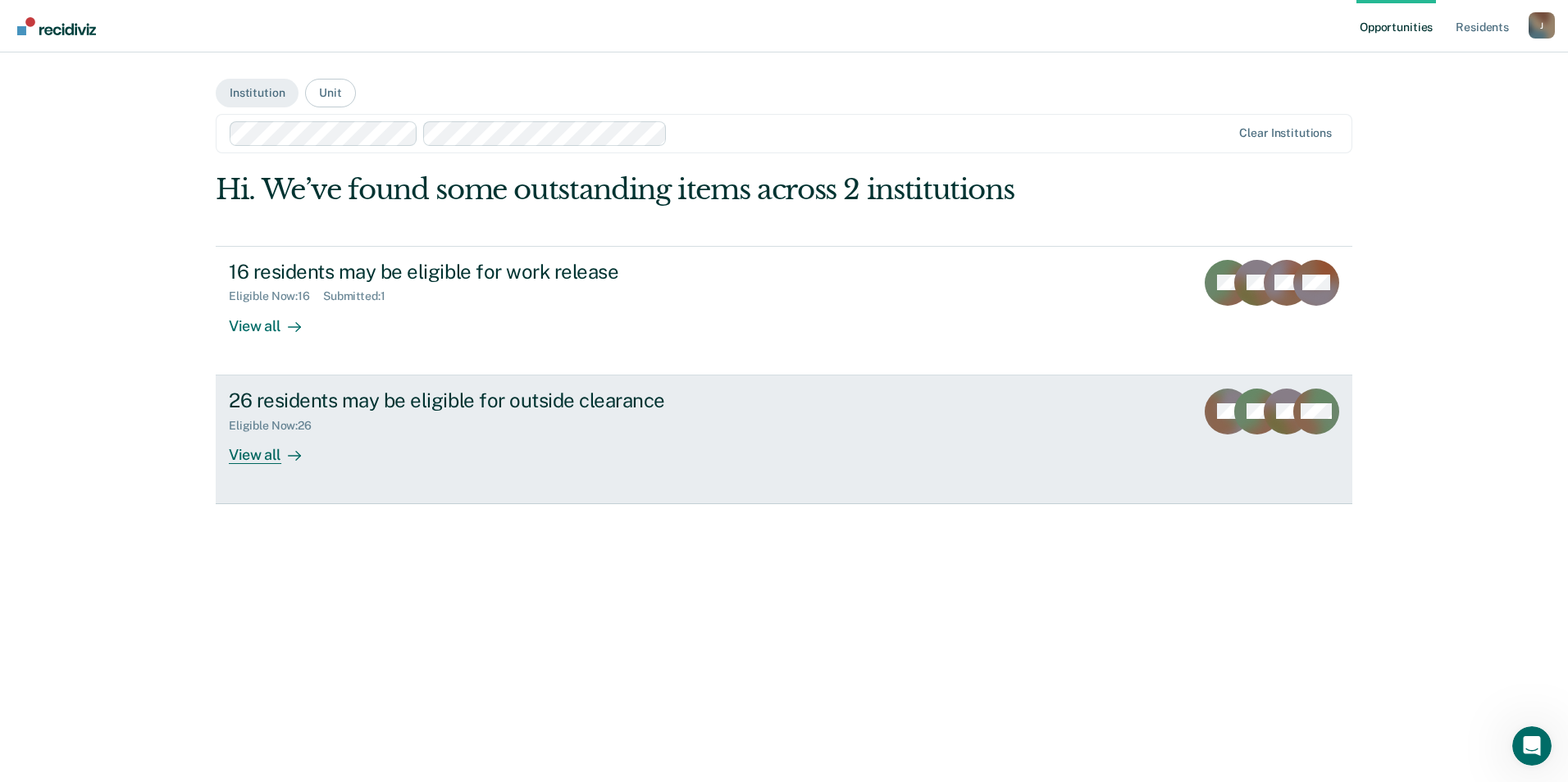
click at [271, 454] on div "View all" at bounding box center [274, 448] width 92 height 32
